Goal: Transaction & Acquisition: Purchase product/service

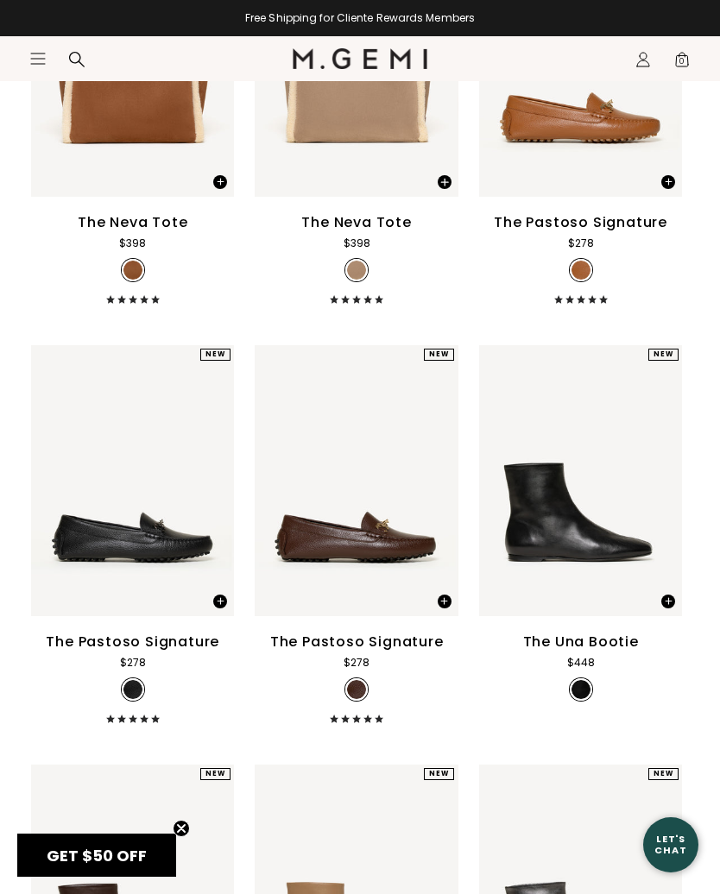
scroll to position [4112, 0]
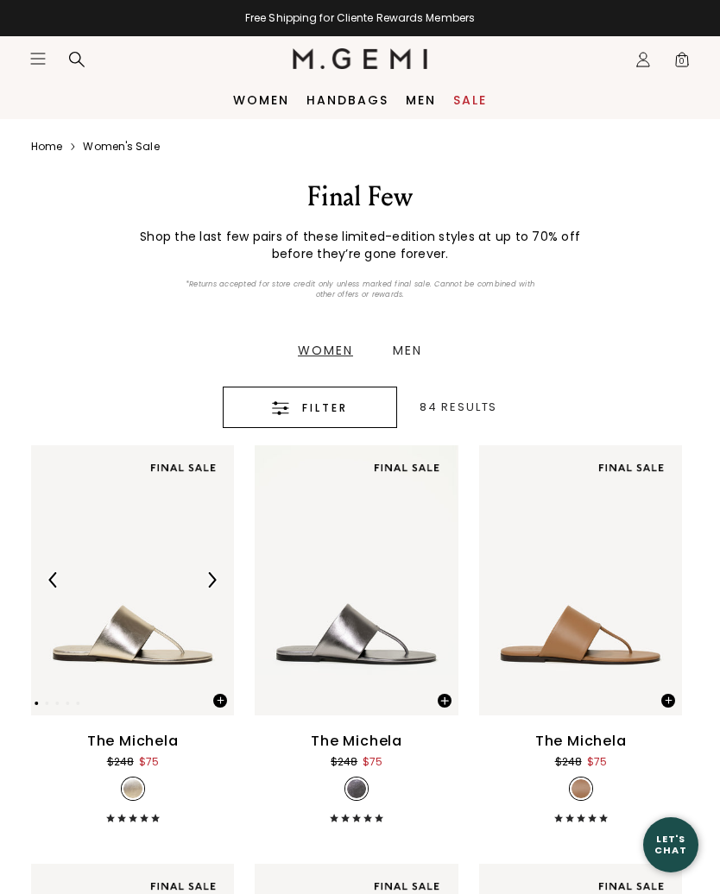
click at [331, 411] on span "Filter" at bounding box center [325, 408] width 46 height 21
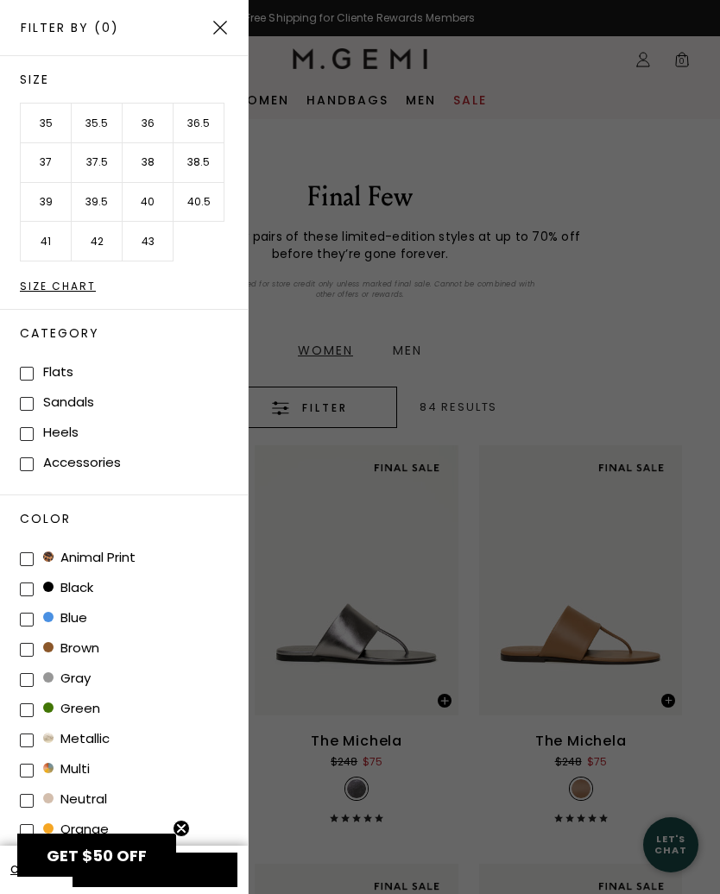
click at [213, 161] on li "38.5" at bounding box center [198, 163] width 51 height 40
click at [222, 866] on button "Apply (1)" at bounding box center [155, 870] width 165 height 35
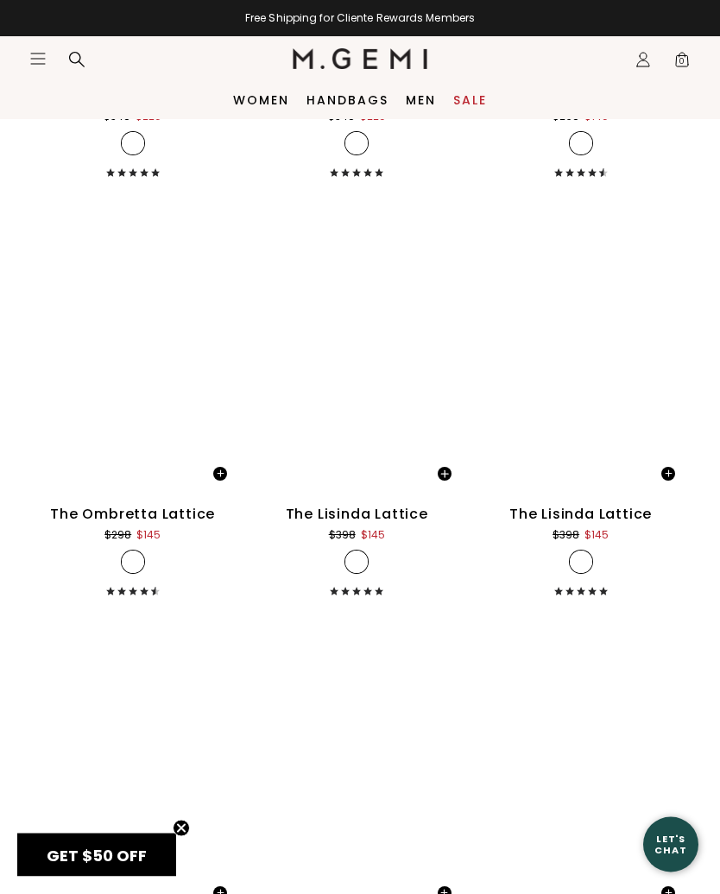
scroll to position [1804, 0]
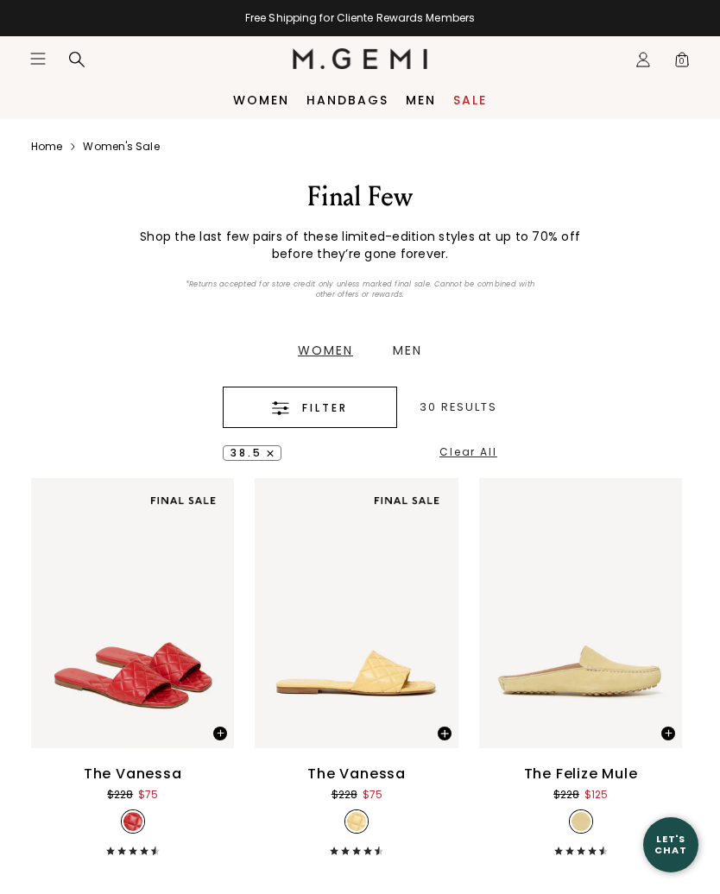
click at [327, 409] on span "Filter" at bounding box center [325, 408] width 46 height 21
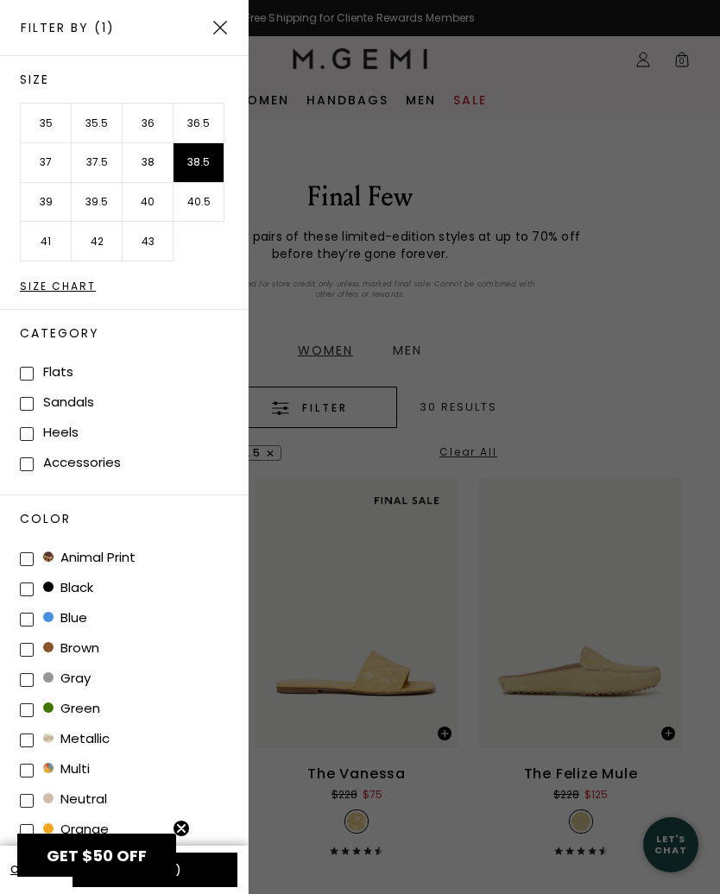
click at [161, 166] on li "38" at bounding box center [148, 163] width 51 height 40
click at [216, 164] on li "38.5" at bounding box center [198, 163] width 51 height 40
click at [224, 877] on button "Apply (1)" at bounding box center [155, 870] width 165 height 35
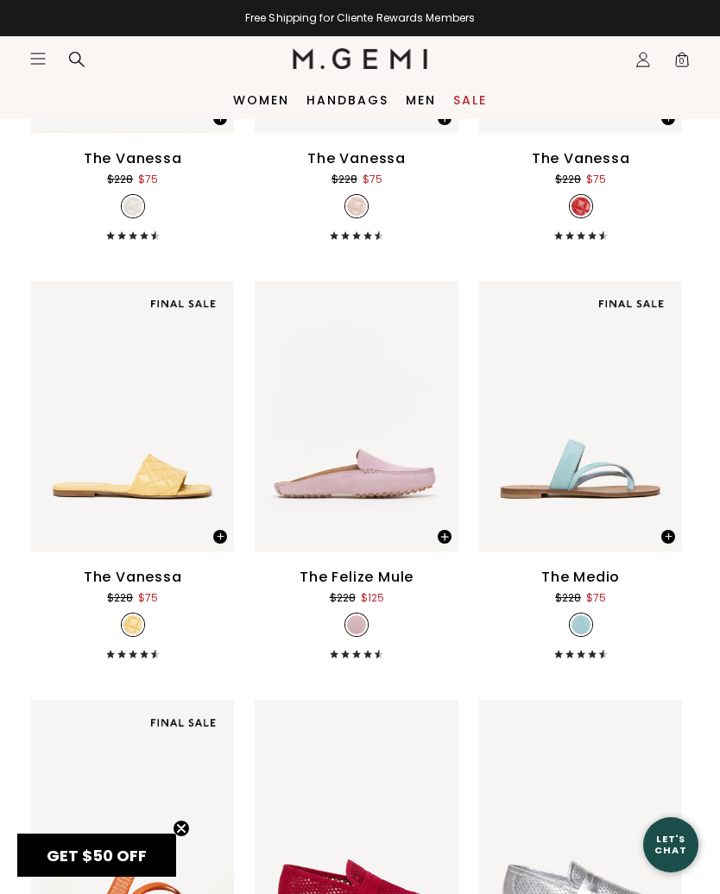
scroll to position [614, 0]
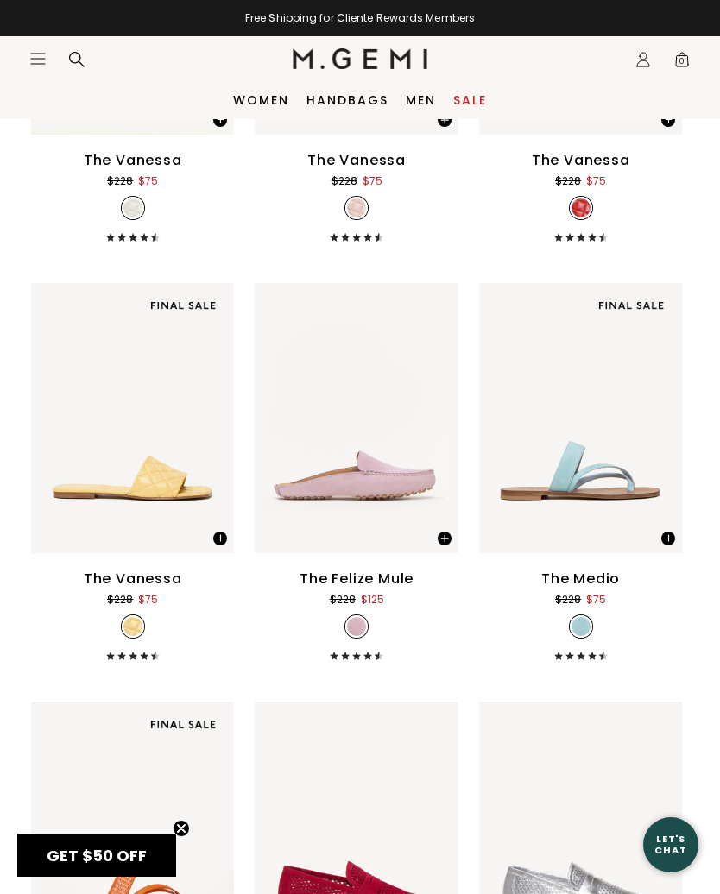
click at [369, 581] on div "The Felize Mule" at bounding box center [357, 579] width 114 height 21
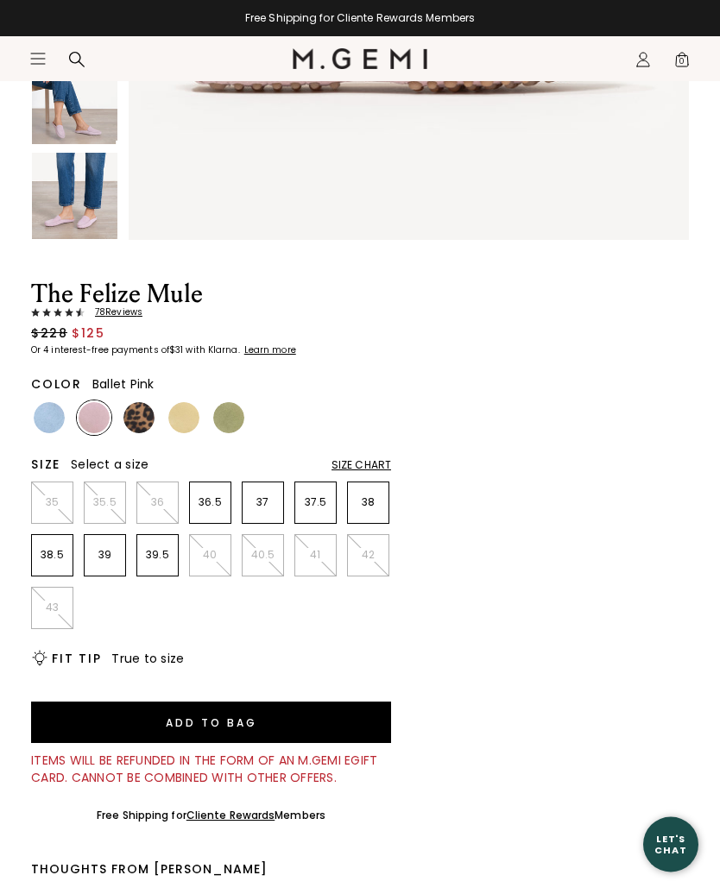
scroll to position [505, 0]
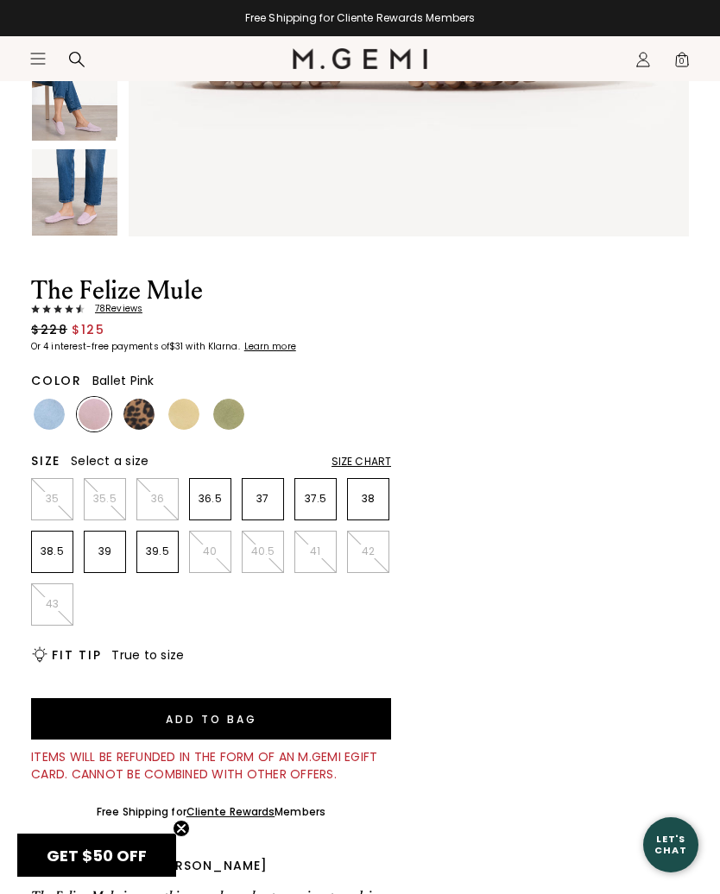
click at [236, 422] on img at bounding box center [228, 414] width 31 height 31
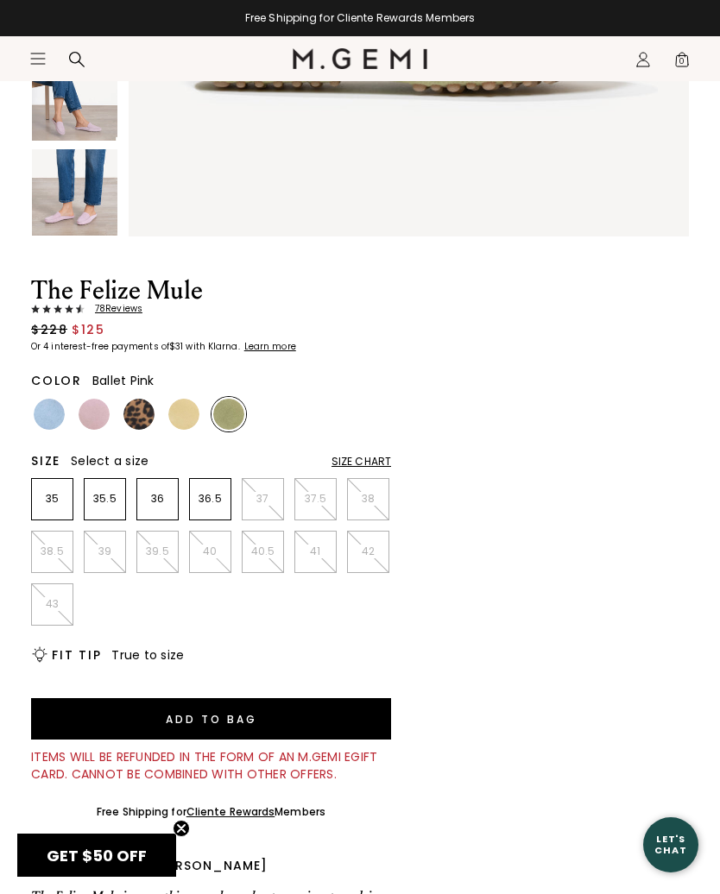
click at [98, 426] on img at bounding box center [94, 414] width 31 height 31
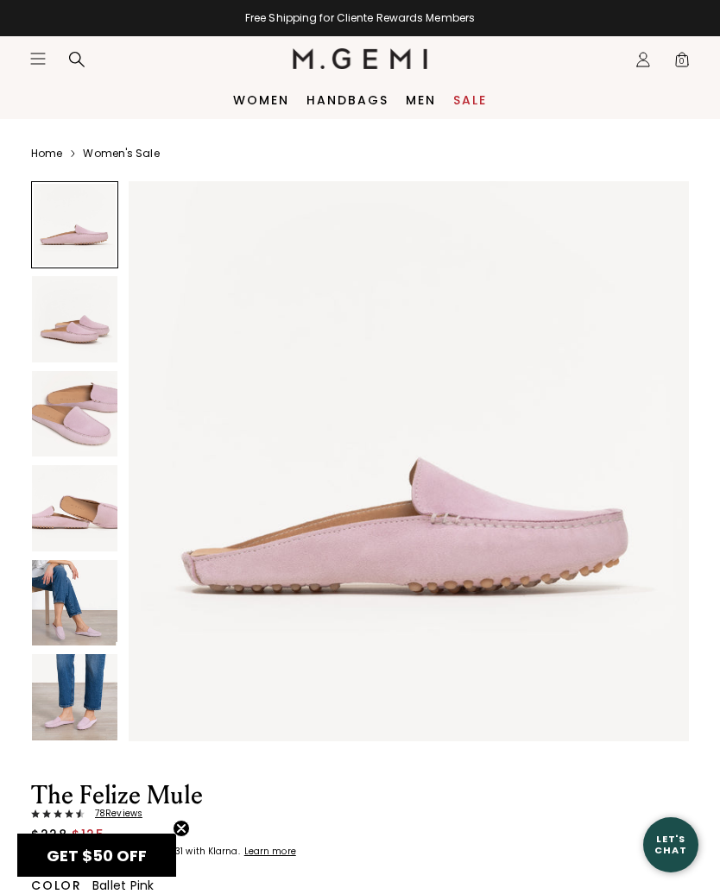
click at [88, 709] on img at bounding box center [74, 696] width 85 height 85
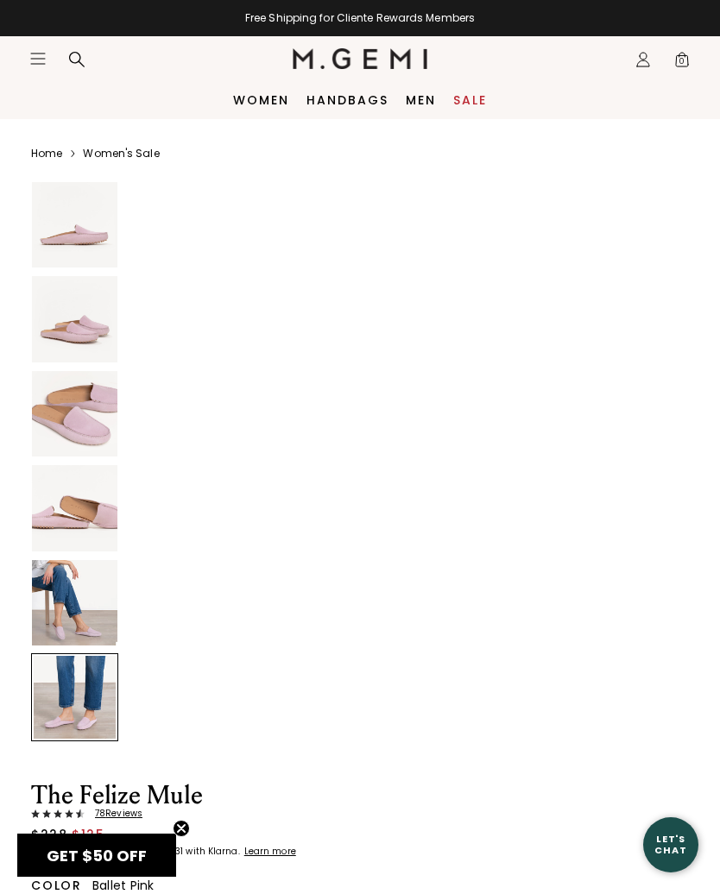
scroll to position [2885, 0]
